Goal: Navigation & Orientation: Understand site structure

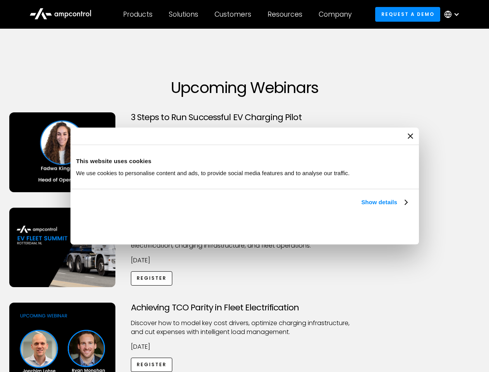
click at [362, 207] on link "Show details" at bounding box center [385, 202] width 46 height 9
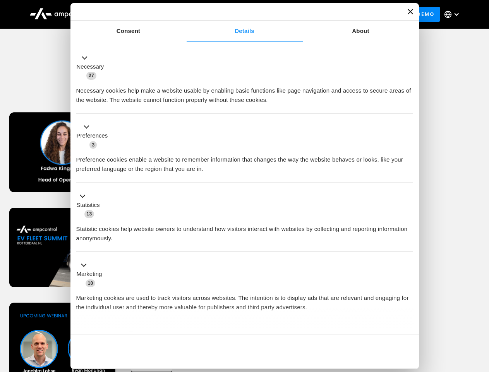
click at [408, 252] on li "Statistics 13 Statistic cookies help website owners to understand how visitors …" at bounding box center [244, 217] width 337 height 69
click at [481, 312] on div "Achieving TCO Parity in Fleet Electrification Discover how to model key cost dr…" at bounding box center [245, 364] width 487 height 122
click at [238, 14] on div "Customers" at bounding box center [233, 14] width 37 height 9
click at [138, 14] on div "Products" at bounding box center [137, 14] width 29 height 9
click at [184, 14] on div "Solutions" at bounding box center [183, 14] width 29 height 9
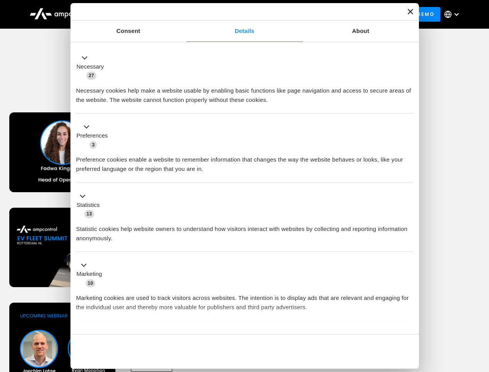
click at [234, 14] on div "Customers" at bounding box center [233, 14] width 37 height 9
click at [287, 14] on div "Resources" at bounding box center [285, 14] width 35 height 9
click at [338, 14] on div "Company" at bounding box center [335, 14] width 33 height 9
click at [454, 14] on div at bounding box center [457, 14] width 6 height 6
